Goal: Task Accomplishment & Management: Manage account settings

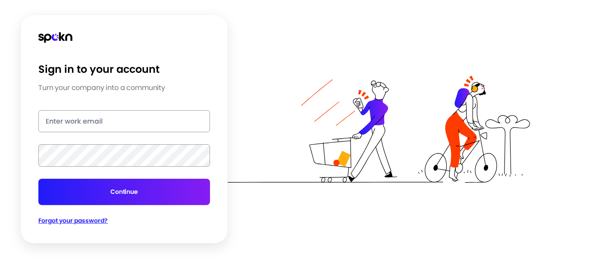
click at [89, 119] on input "email" at bounding box center [124, 121] width 172 height 22
click at [89, 119] on input "mdegraan" at bounding box center [124, 121] width 172 height 22
type input "[EMAIL_ADDRESS][DOMAIN_NAME]"
click at [0, 148] on div "Sign in to your account Turn your company into a community [EMAIL_ADDRESS][DOMA…" at bounding box center [294, 129] width 589 height 258
click at [134, 190] on button "Continue" at bounding box center [124, 192] width 172 height 26
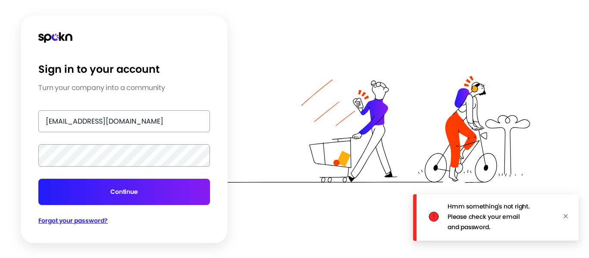
click at [564, 220] on span at bounding box center [565, 216] width 5 height 7
